Goal: Information Seeking & Learning: Find specific fact

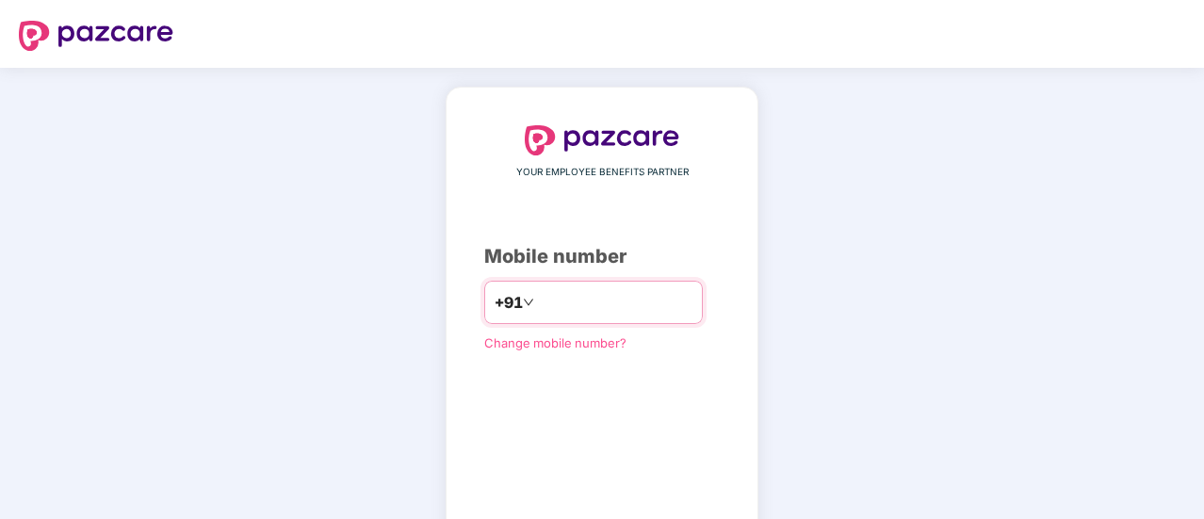
click at [563, 306] on input "number" at bounding box center [615, 302] width 155 height 30
type input "**********"
click at [600, 389] on div "**********" at bounding box center [602, 345] width 236 height 441
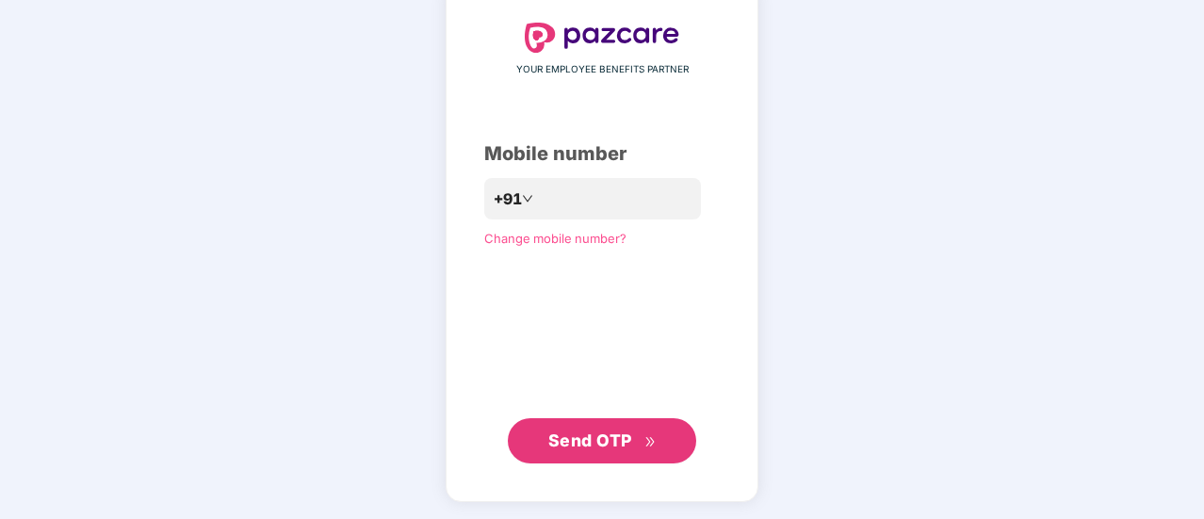
click at [586, 453] on button "Send OTP" at bounding box center [602, 440] width 188 height 45
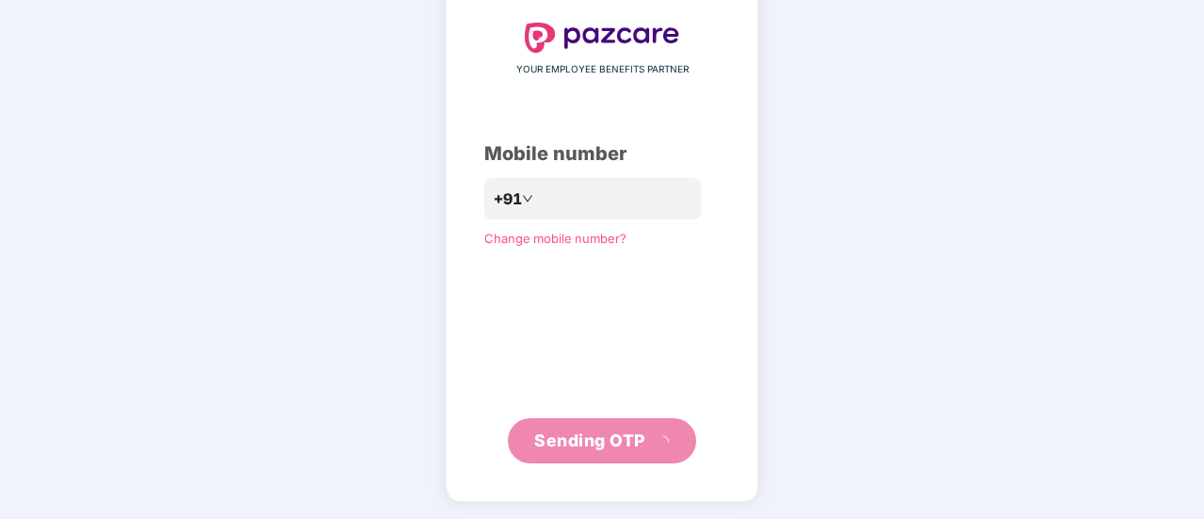
scroll to position [94, 0]
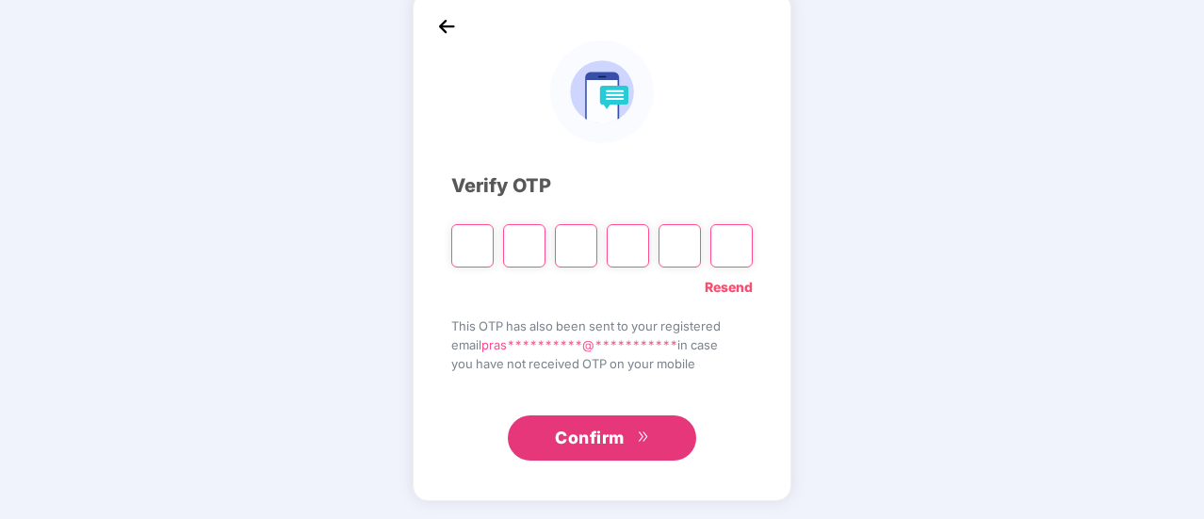
type input "*"
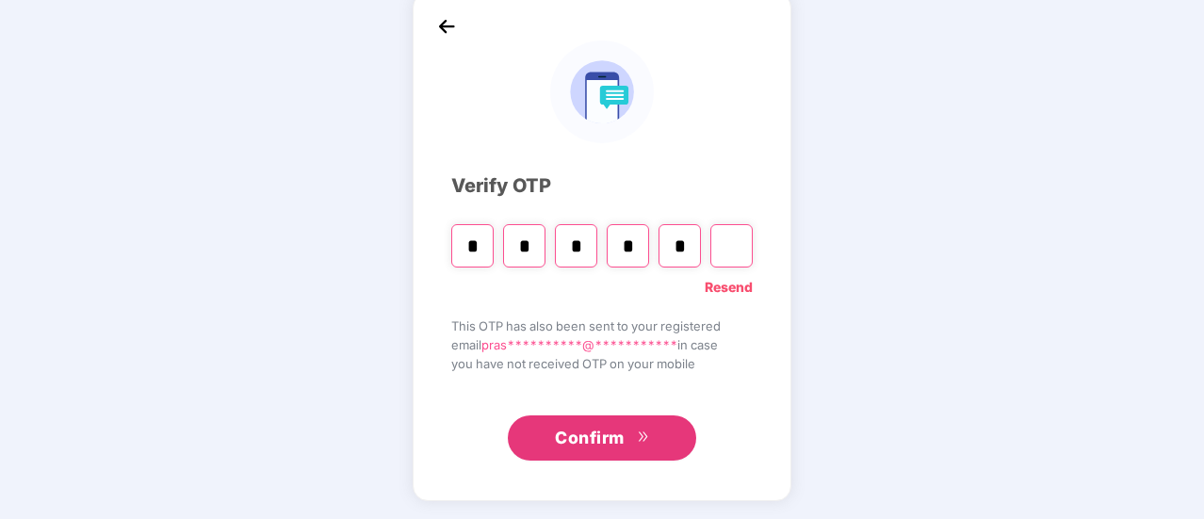
type input "*"
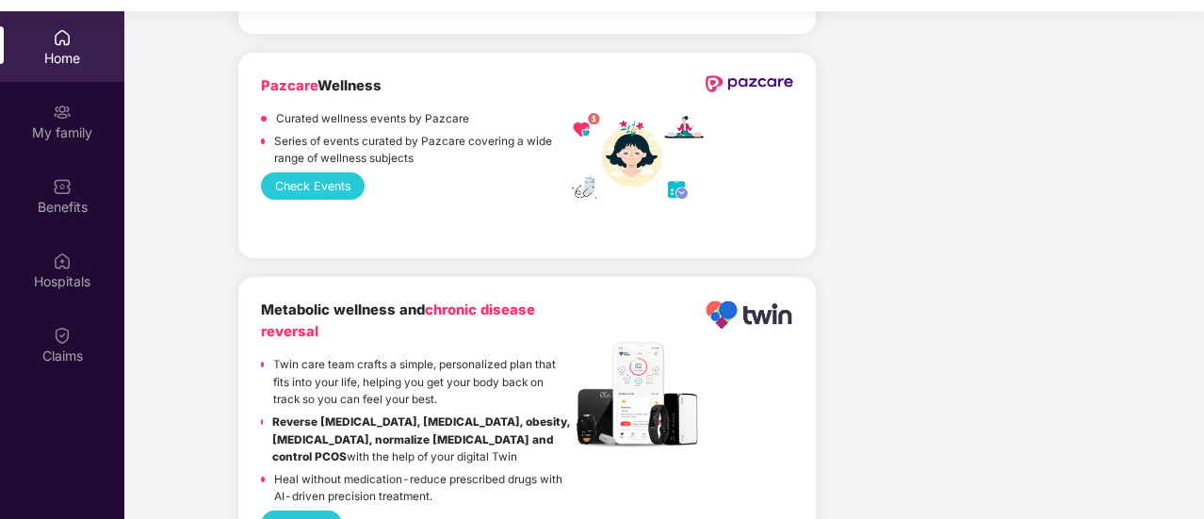
scroll to position [3598, 0]
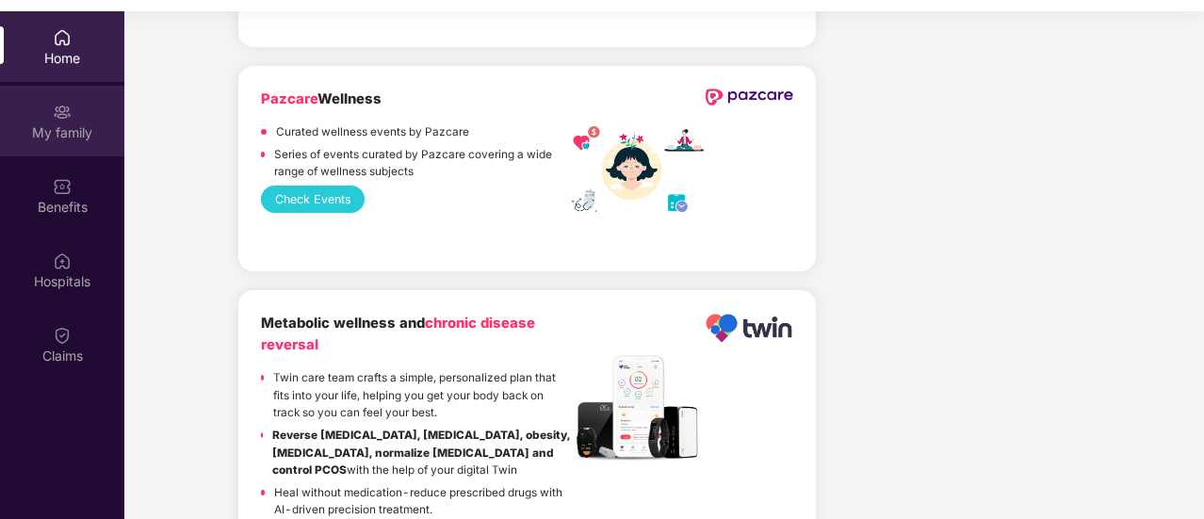
click at [73, 136] on div "My family" at bounding box center [62, 132] width 124 height 19
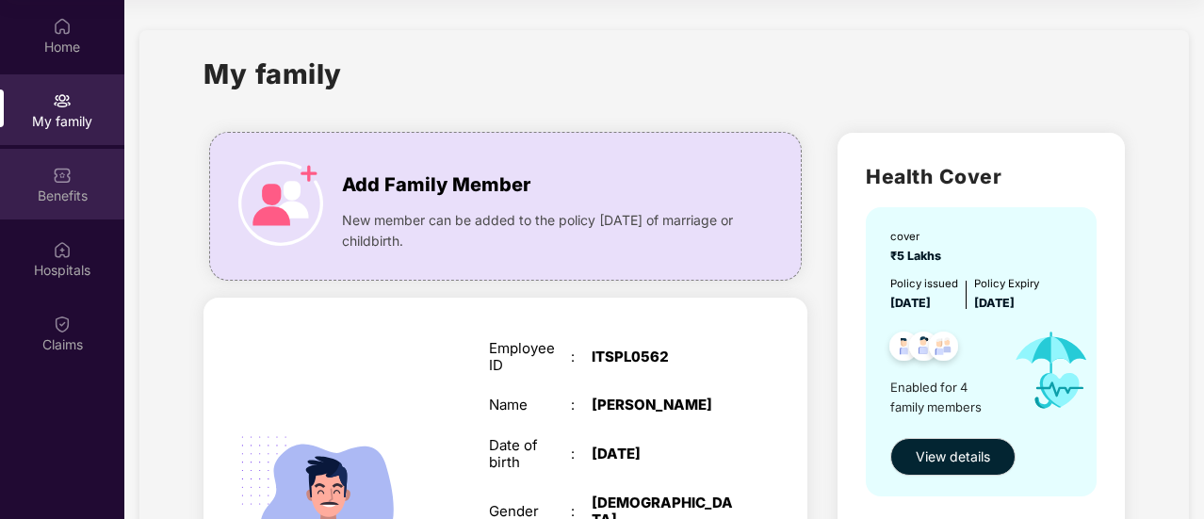
click at [65, 187] on div "Benefits" at bounding box center [62, 196] width 124 height 19
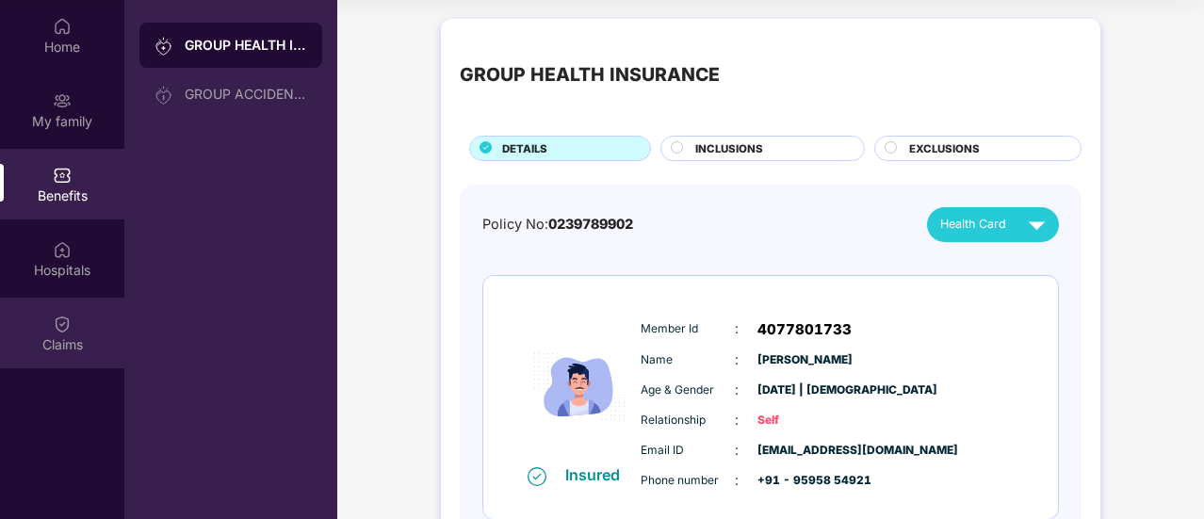
scroll to position [1, 0]
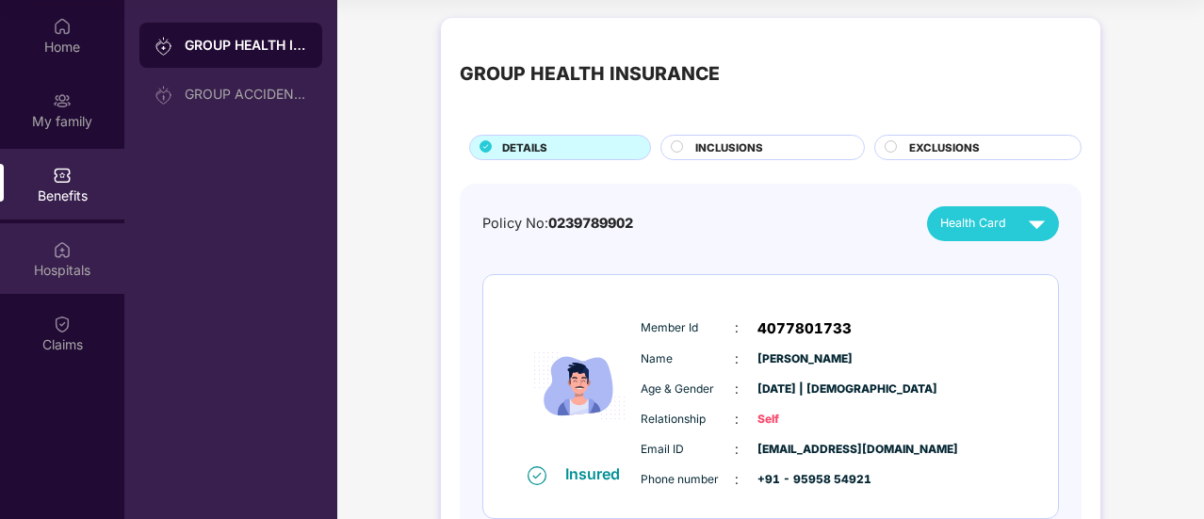
click at [51, 272] on div "Hospitals" at bounding box center [62, 270] width 124 height 19
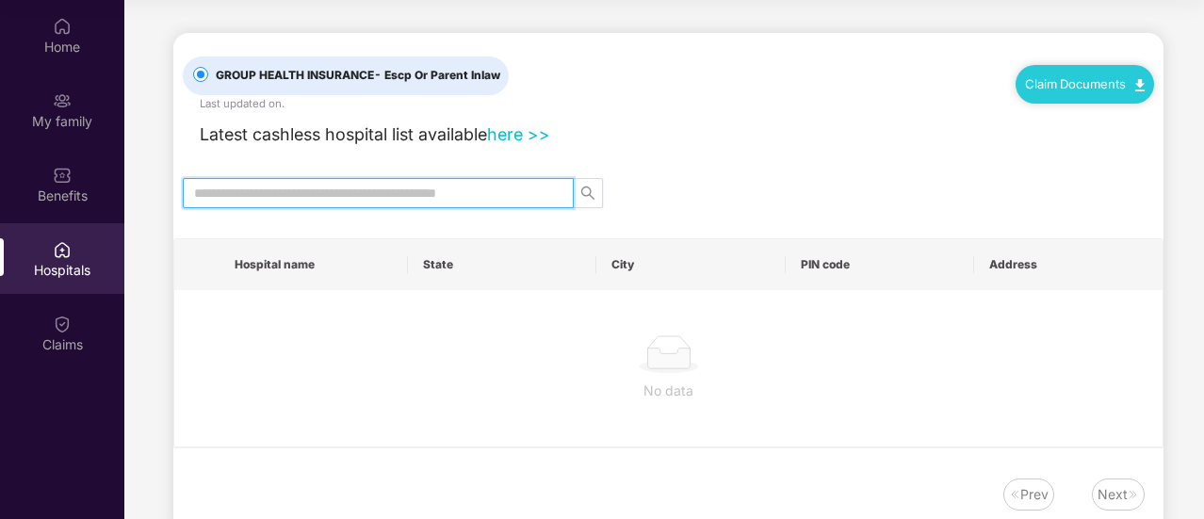
click at [445, 186] on input "text" at bounding box center [370, 193] width 353 height 21
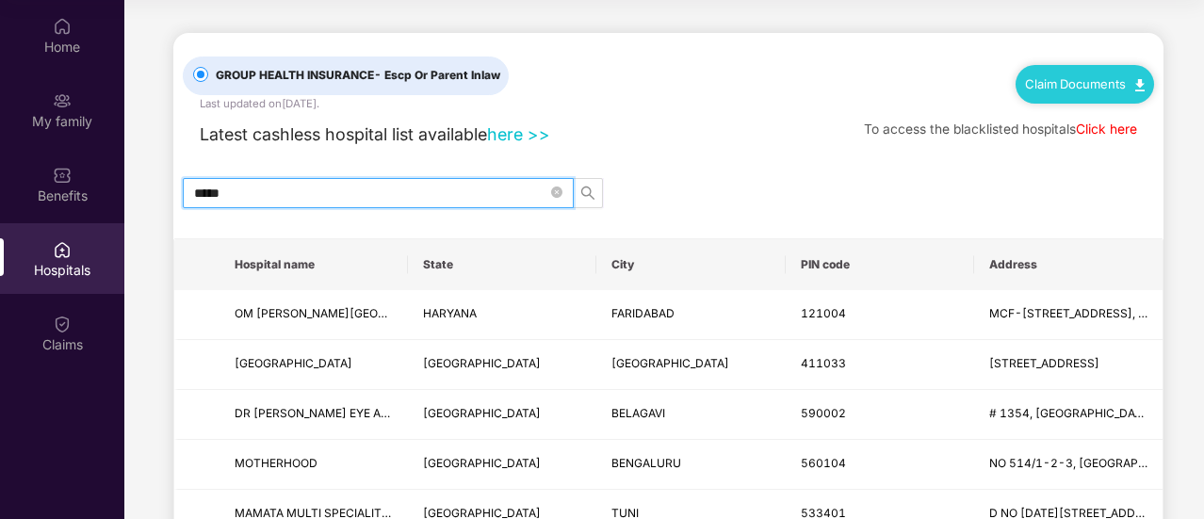
type input "******"
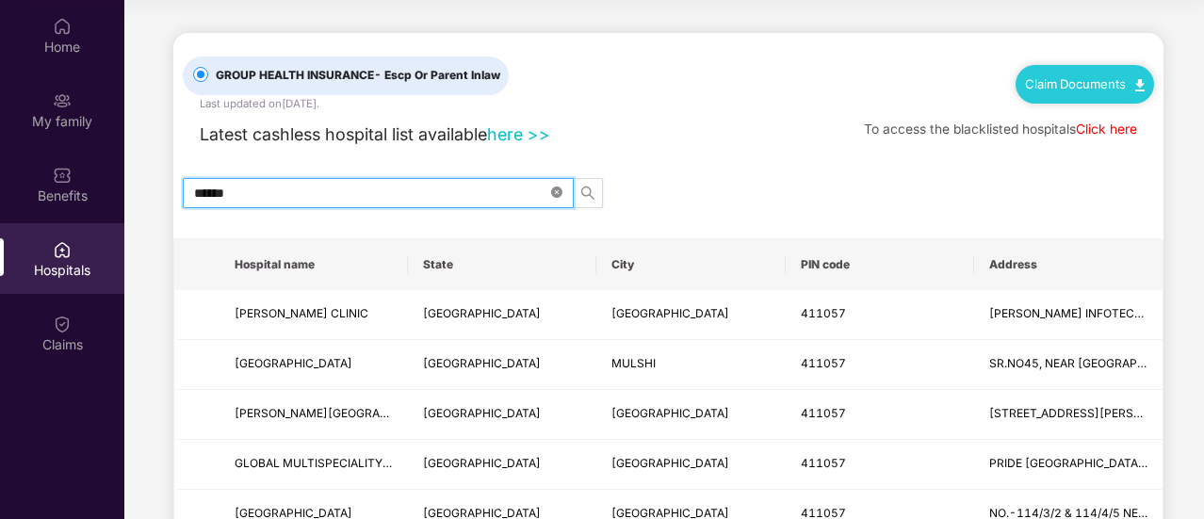
click at [560, 193] on icon "close-circle" at bounding box center [556, 192] width 11 height 11
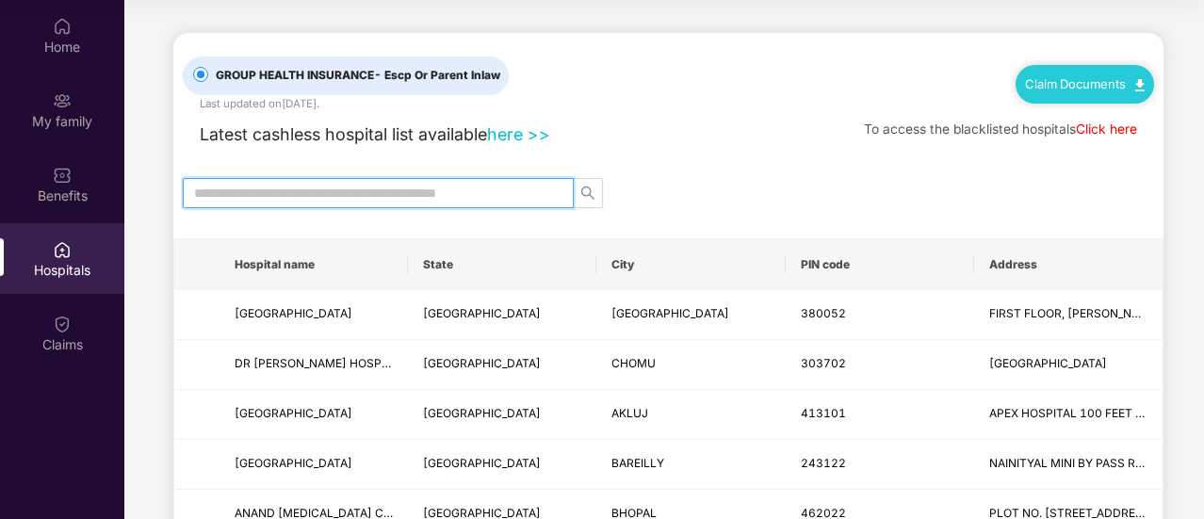
click at [418, 191] on input "text" at bounding box center [370, 193] width 353 height 21
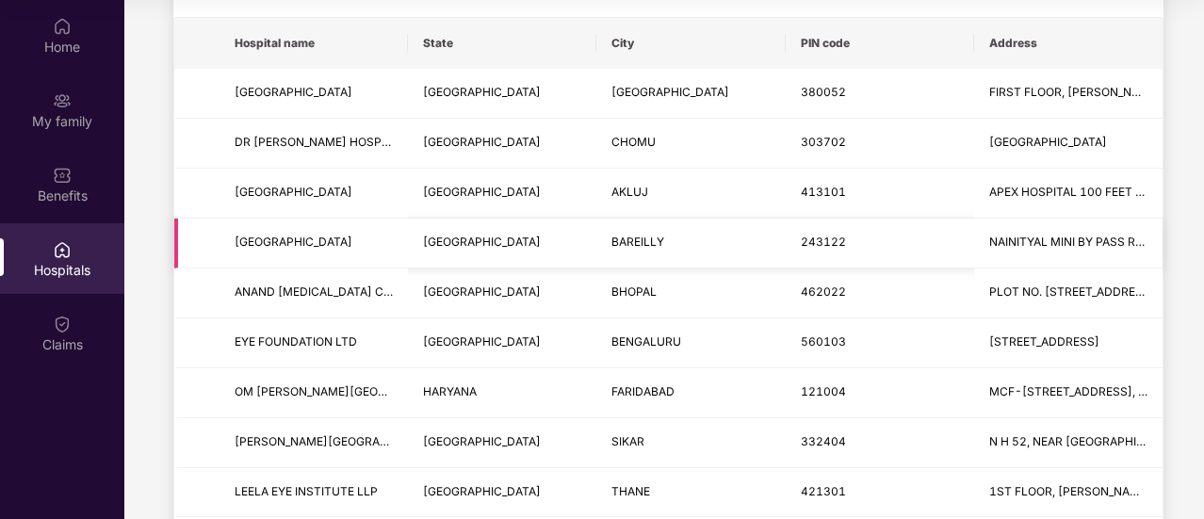
scroll to position [263, 0]
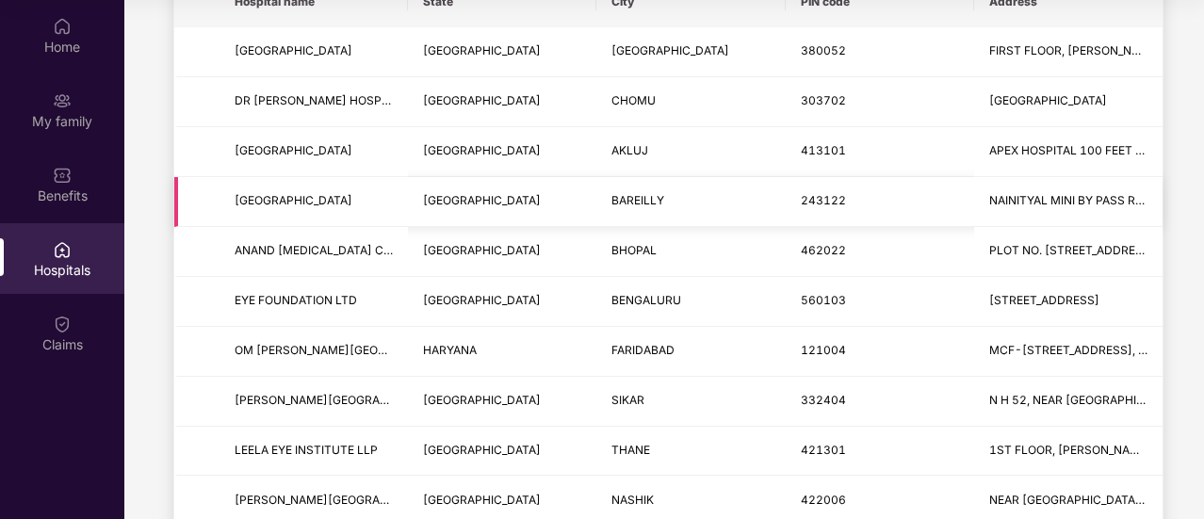
click at [420, 191] on td "UTTAR PRADESH" at bounding box center [502, 202] width 188 height 50
